Goal: Task Accomplishment & Management: Manage account settings

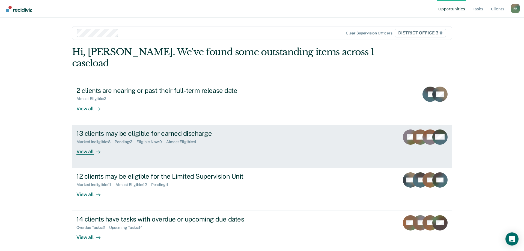
click at [126, 129] on div "13 clients may be eligible for earned discharge" at bounding box center [172, 133] width 192 height 8
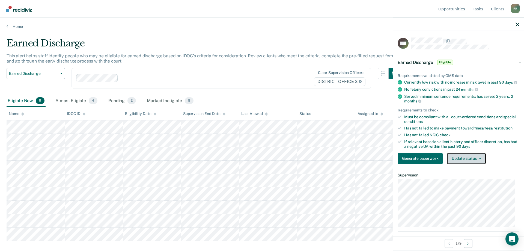
click at [470, 164] on button "Update status" at bounding box center [466, 158] width 39 height 11
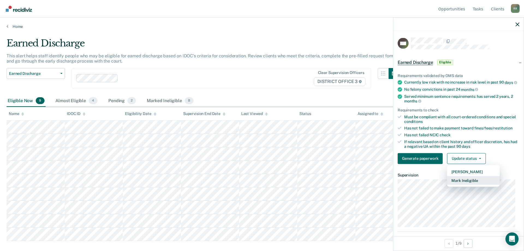
click at [469, 185] on button "Mark Ineligible" at bounding box center [473, 180] width 53 height 9
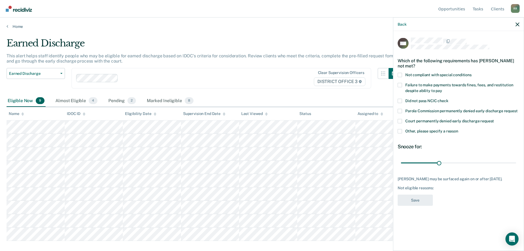
click at [400, 84] on span at bounding box center [400, 85] width 4 height 4
click at [443, 89] on input "Failure to make payments towards fines, fees, and restitution despite ability t…" at bounding box center [443, 89] width 0 height 0
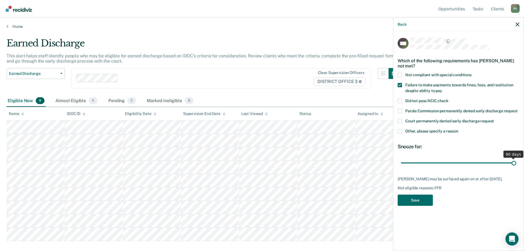
drag, startPoint x: 441, startPoint y: 162, endPoint x: 524, endPoint y: 168, distance: 83.8
type input "90"
click at [517, 164] on input "range" at bounding box center [458, 163] width 115 height 10
click at [418, 200] on button "Save" at bounding box center [415, 199] width 35 height 11
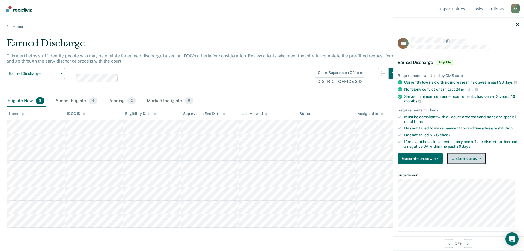
click at [461, 163] on button "Update status" at bounding box center [466, 158] width 39 height 11
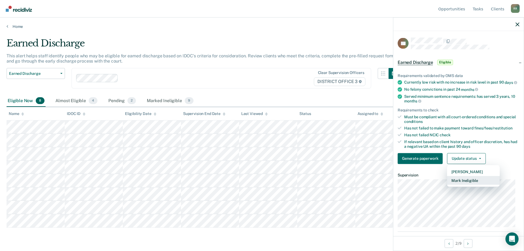
click at [464, 185] on button "Mark Ineligible" at bounding box center [473, 180] width 53 height 9
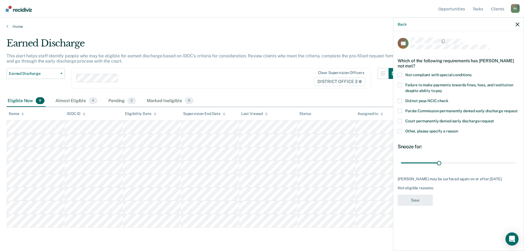
click at [399, 84] on span at bounding box center [400, 85] width 4 height 4
click at [443, 89] on input "Failure to make payments towards fines, fees, and restitution despite ability t…" at bounding box center [443, 89] width 0 height 0
click at [399, 130] on span at bounding box center [400, 131] width 4 height 4
click at [459, 129] on input "Other, please specify a reason" at bounding box center [459, 129] width 0 height 0
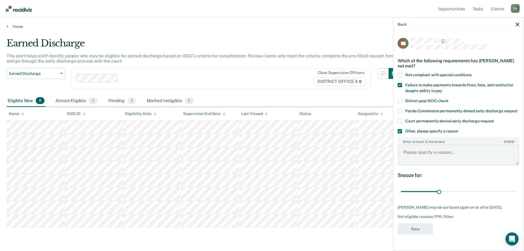
paste textarea "Ineligible for the low banked caseload due to being in the MATT program for [ME…"
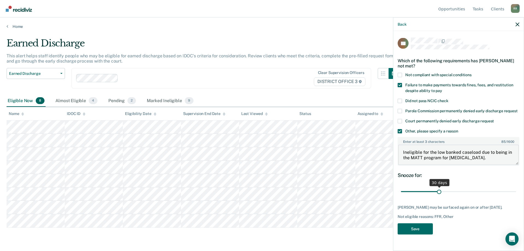
type textarea "Ineligible for the low banked caseload due to being in the MATT program for [ME…"
drag, startPoint x: 438, startPoint y: 193, endPoint x: 524, endPoint y: 197, distance: 85.9
type input "90"
click at [517, 196] on input "range" at bounding box center [458, 192] width 115 height 10
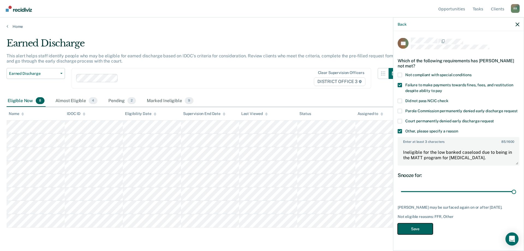
click at [415, 231] on button "Save" at bounding box center [415, 228] width 35 height 11
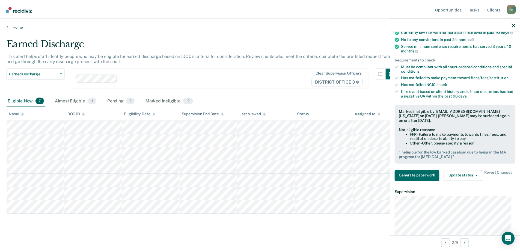
scroll to position [55, 0]
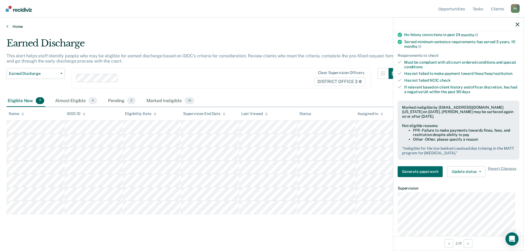
drag, startPoint x: 5, startPoint y: 24, endPoint x: 8, endPoint y: 27, distance: 4.1
click at [6, 24] on div "Home" at bounding box center [262, 22] width 524 height 11
click at [8, 27] on link "Home" at bounding box center [262, 26] width 511 height 5
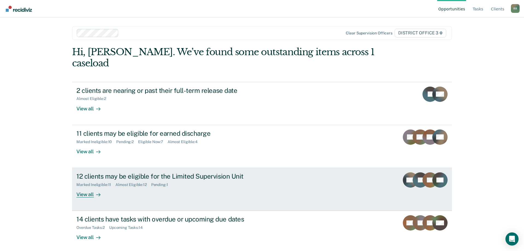
click at [112, 172] on div "12 clients may be eligible for the Limited Supervision Unit" at bounding box center [172, 176] width 192 height 8
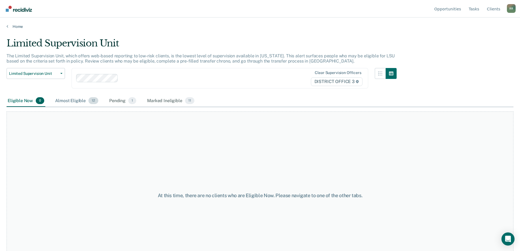
click at [75, 102] on div "Almost Eligible 12" at bounding box center [76, 101] width 45 height 12
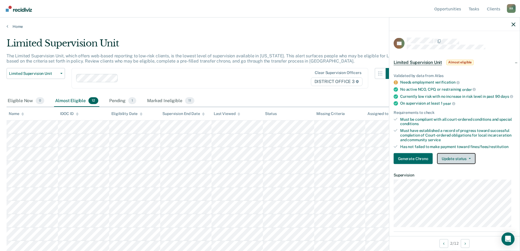
click at [458, 163] on button "Update status" at bounding box center [456, 158] width 39 height 11
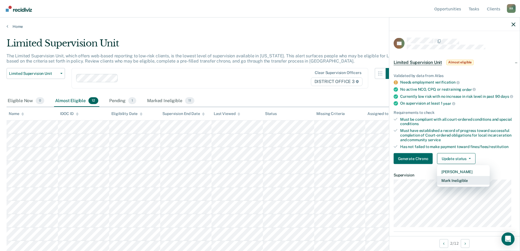
click at [456, 185] on button "Mark Ineligible" at bounding box center [463, 180] width 53 height 9
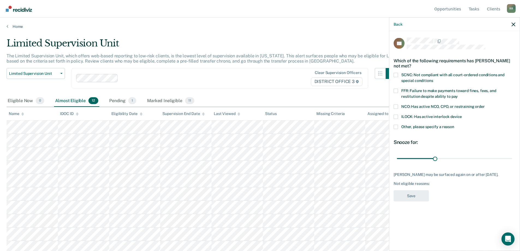
click at [397, 91] on span at bounding box center [396, 91] width 4 height 4
click at [458, 94] on input "FFR: Failure to make payments toward fines, fees, and restitution despite abili…" at bounding box center [458, 94] width 0 height 0
click at [397, 126] on span at bounding box center [396, 127] width 4 height 4
click at [455, 125] on input "Other, please specify a reason" at bounding box center [455, 125] width 0 height 0
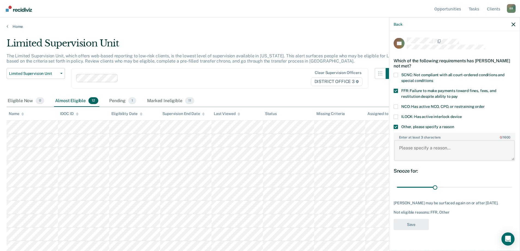
click at [410, 154] on textarea "Enter at least 3 characters 0 / 1600" at bounding box center [454, 150] width 121 height 20
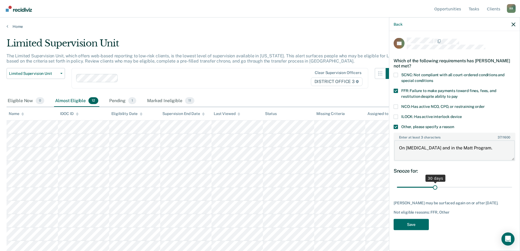
type textarea "On [MEDICAL_DATA] and in the Matt Program."
drag, startPoint x: 437, startPoint y: 188, endPoint x: 508, endPoint y: 187, distance: 71.6
click at [508, 187] on input "range" at bounding box center [454, 187] width 115 height 10
drag, startPoint x: 509, startPoint y: 187, endPoint x: 524, endPoint y: 187, distance: 15.6
type input "90"
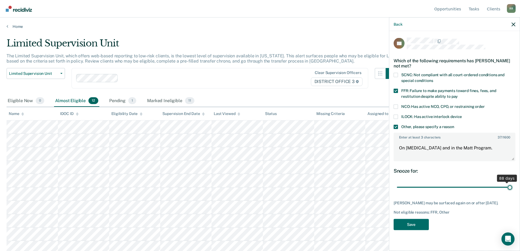
click at [512, 187] on input "range" at bounding box center [454, 187] width 115 height 10
click at [420, 226] on button "Save" at bounding box center [411, 224] width 35 height 11
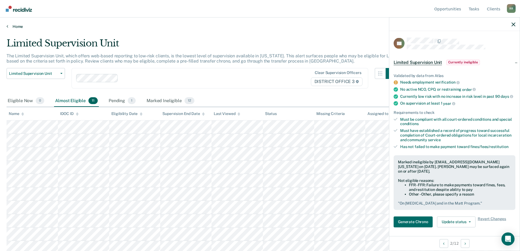
click at [7, 27] on icon at bounding box center [8, 26] width 2 height 4
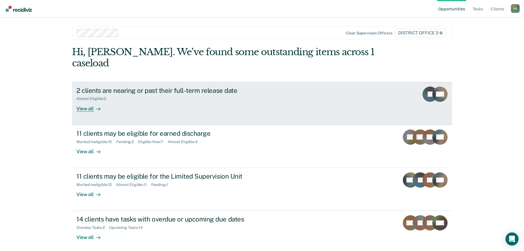
click at [157, 94] on div "Almost Eligible : 2" at bounding box center [172, 97] width 192 height 7
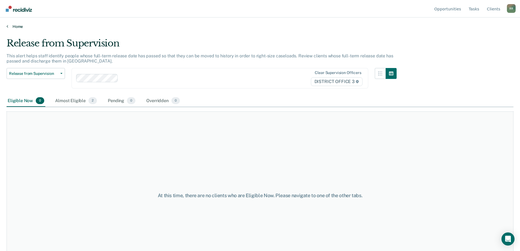
click at [9, 24] on link "Home" at bounding box center [260, 26] width 507 height 5
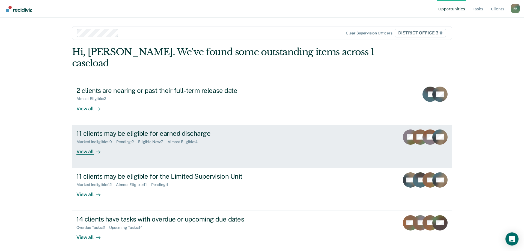
click at [163, 135] on div "11 clients may be eligible for earned discharge Marked Ineligible : 10 Pending …" at bounding box center [178, 141] width 205 height 25
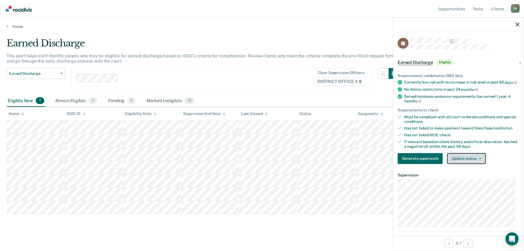
click at [471, 164] on button "Update status" at bounding box center [466, 158] width 39 height 11
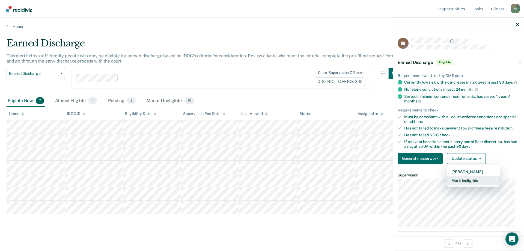
click at [464, 184] on button "Mark Ineligible" at bounding box center [473, 180] width 53 height 9
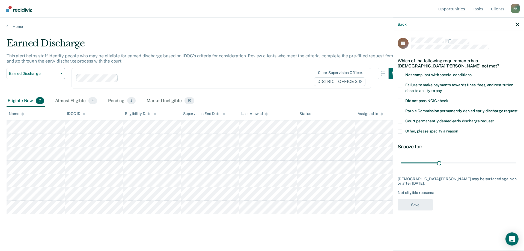
click at [402, 73] on span at bounding box center [400, 75] width 4 height 4
click at [472, 73] on input "Not compliant with special conditions" at bounding box center [472, 73] width 0 height 0
drag, startPoint x: 438, startPoint y: 161, endPoint x: 518, endPoint y: 159, distance: 80.9
type input "90"
click at [517, 158] on input "range" at bounding box center [458, 163] width 115 height 10
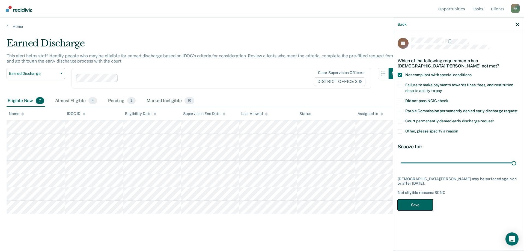
click at [415, 200] on button "Save" at bounding box center [415, 204] width 35 height 11
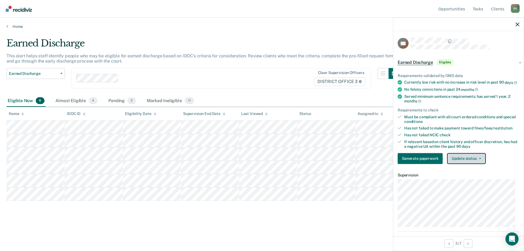
click at [454, 162] on button "Update status" at bounding box center [466, 158] width 39 height 11
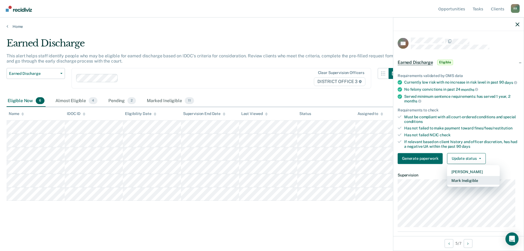
click at [459, 185] on button "Mark Ineligible" at bounding box center [473, 180] width 53 height 9
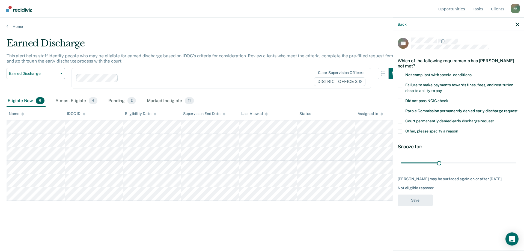
click at [400, 75] on span at bounding box center [400, 75] width 4 height 4
click at [472, 73] on input "Not compliant with special conditions" at bounding box center [472, 73] width 0 height 0
drag, startPoint x: 439, startPoint y: 161, endPoint x: 477, endPoint y: 162, distance: 37.4
type input "60"
click at [477, 162] on input "range" at bounding box center [458, 163] width 115 height 10
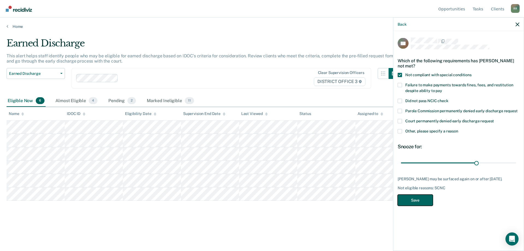
click at [418, 203] on button "Save" at bounding box center [415, 199] width 35 height 11
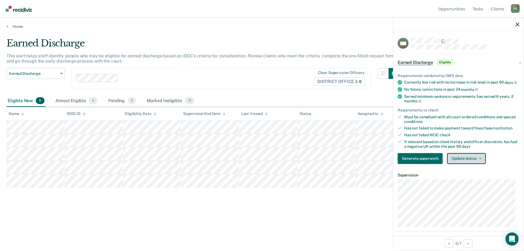
click at [475, 164] on button "Update status" at bounding box center [466, 158] width 39 height 11
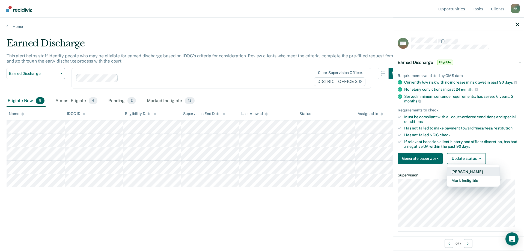
click at [462, 176] on button "[PERSON_NAME]" at bounding box center [473, 171] width 53 height 9
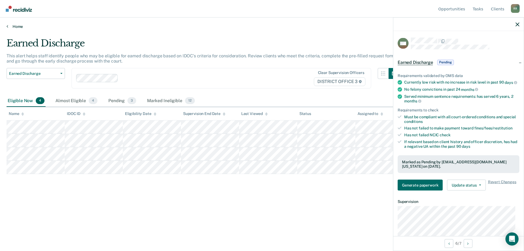
click at [15, 27] on link "Home" at bounding box center [262, 26] width 511 height 5
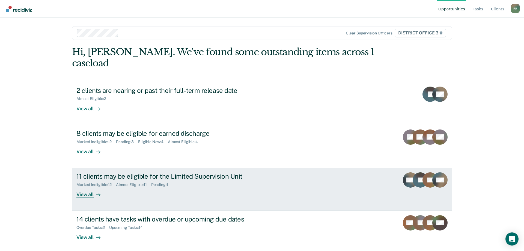
click at [115, 172] on div "11 clients may be eligible for the Limited Supervision Unit" at bounding box center [172, 176] width 192 height 8
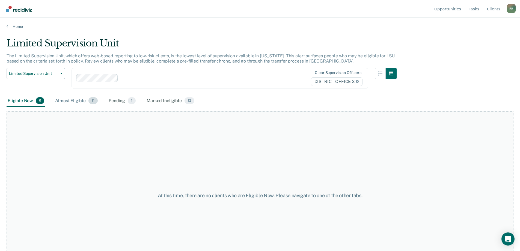
click at [84, 100] on div "Almost Eligible 11" at bounding box center [76, 101] width 45 height 12
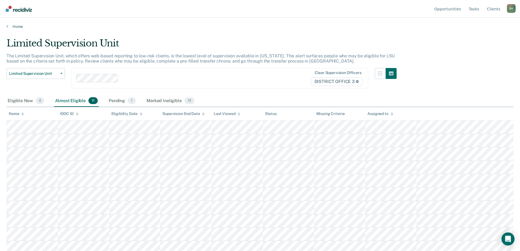
scroll to position [17, 0]
